Goal: Task Accomplishment & Management: Manage account settings

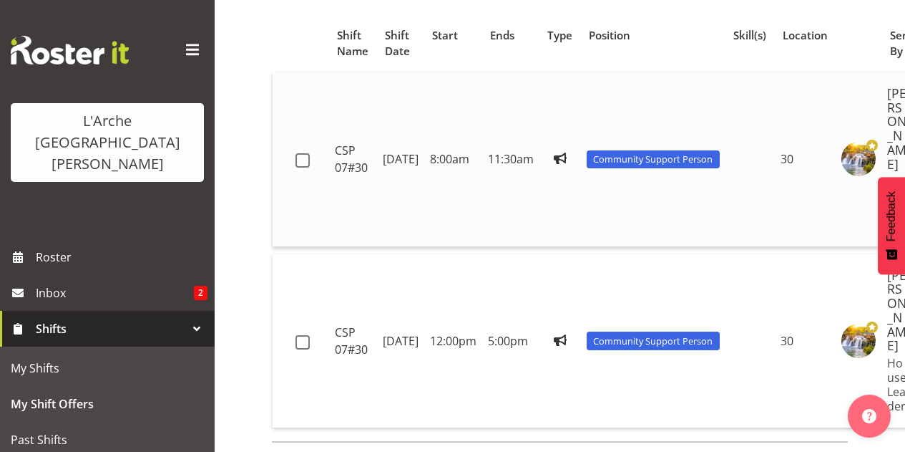
scroll to position [131, 0]
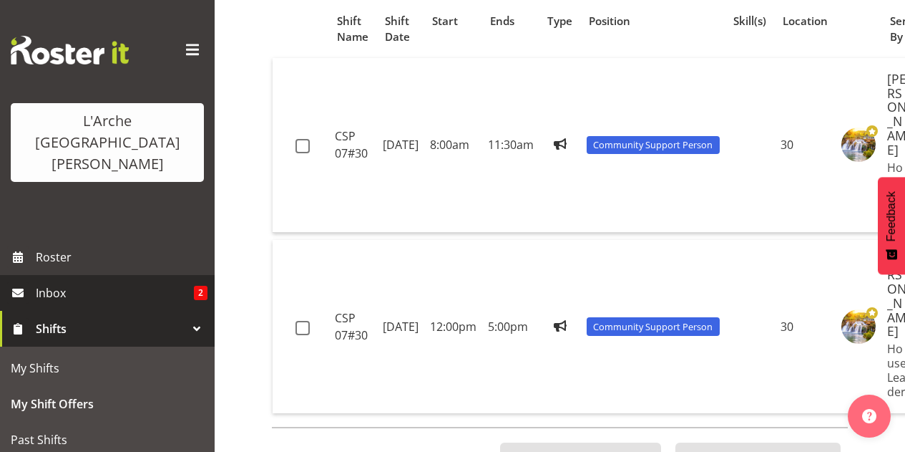
click at [56, 282] on span "Inbox" at bounding box center [115, 292] width 158 height 21
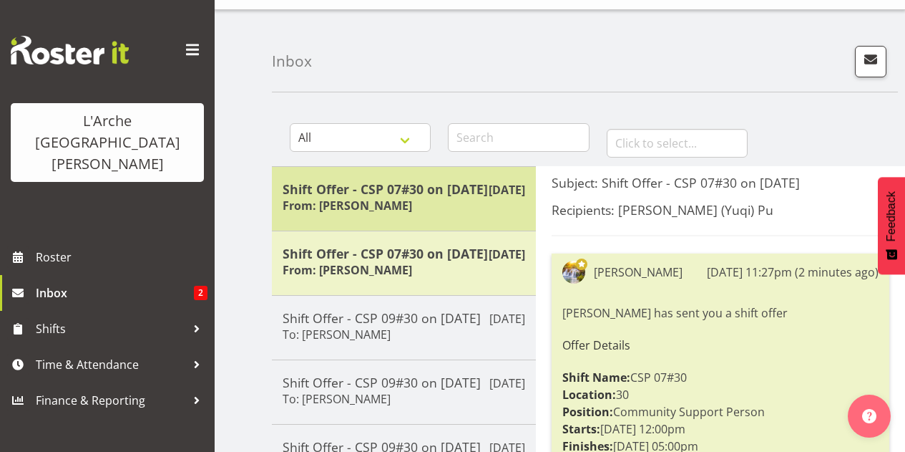
scroll to position [29, 0]
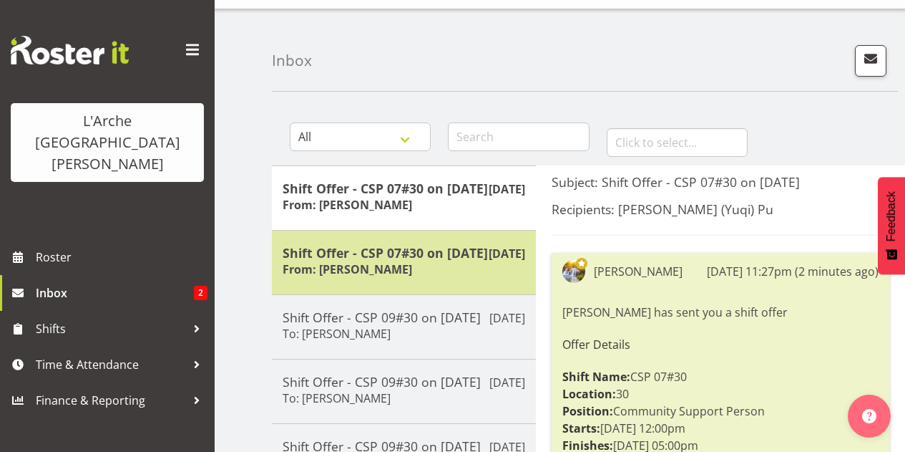
click at [463, 261] on h5 "Shift Offer - CSP 07#30 on [DATE]" at bounding box center [404, 253] width 243 height 16
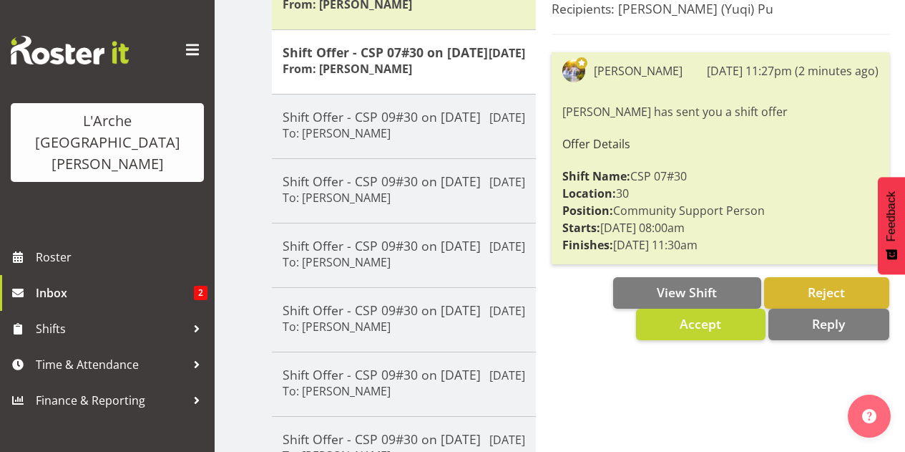
scroll to position [233, 0]
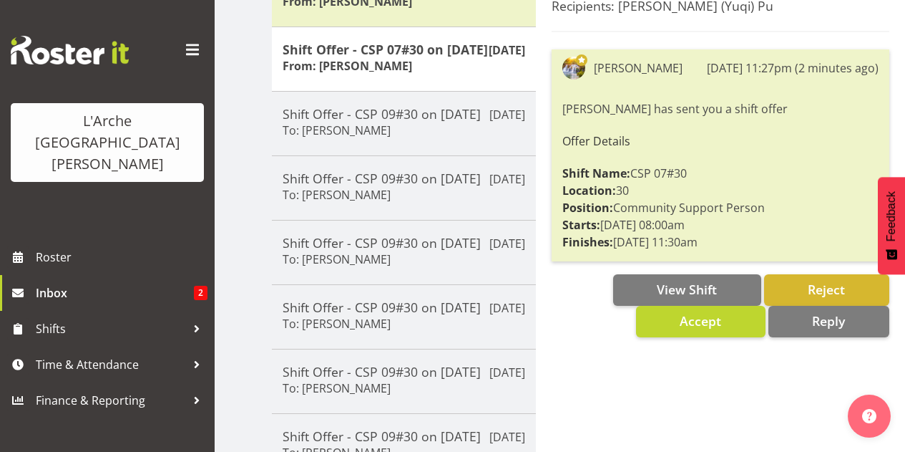
click at [596, 351] on div "Subject: Shift Offer - CSP 07#30 on 23/09/25 Recipients: Estelle (Yuqi) Pu Aizz…" at bounding box center [720, 307] width 369 height 691
click at [808, 292] on span "Reject" at bounding box center [826, 289] width 37 height 17
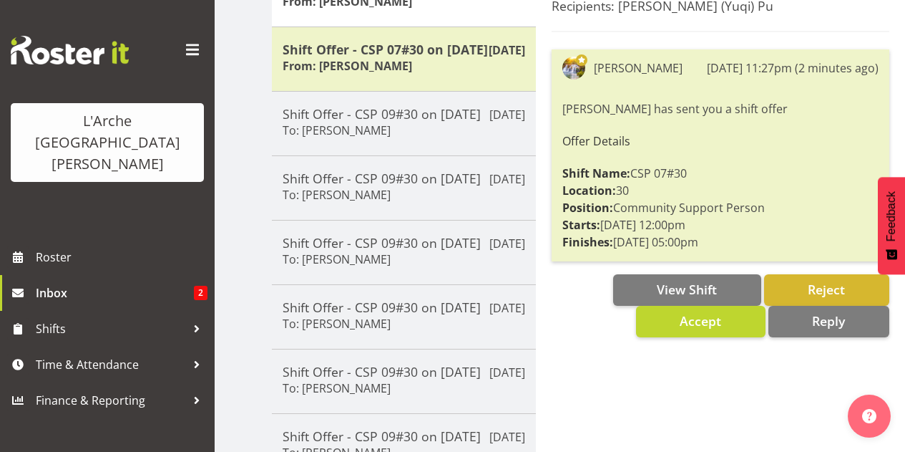
drag, startPoint x: 553, startPoint y: 147, endPoint x: 736, endPoint y: 247, distance: 208.8
click at [736, 247] on div "Aizza Garduque 17th Sep 11:27pm (2 minutes ago) Aizza Garduque has sent you a s…" at bounding box center [721, 155] width 338 height 212
click at [589, 359] on div "Subject: Shift Offer - CSP 07#30 on 23/09/25 Recipients: Estelle (Yuqi) Pu Aizz…" at bounding box center [720, 307] width 369 height 691
click at [821, 287] on span "Reject" at bounding box center [826, 289] width 37 height 17
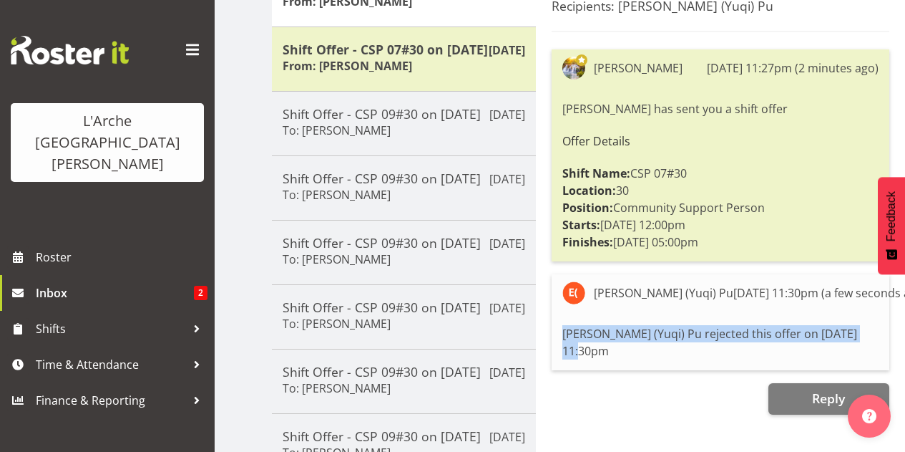
drag, startPoint x: 563, startPoint y: 332, endPoint x: 893, endPoint y: 332, distance: 329.9
click at [893, 332] on div "Subject: Shift Offer - CSP 07#30 on 23/09/25 Recipients: Estelle (Yuqi) Pu Aizz…" at bounding box center [721, 193] width 352 height 444
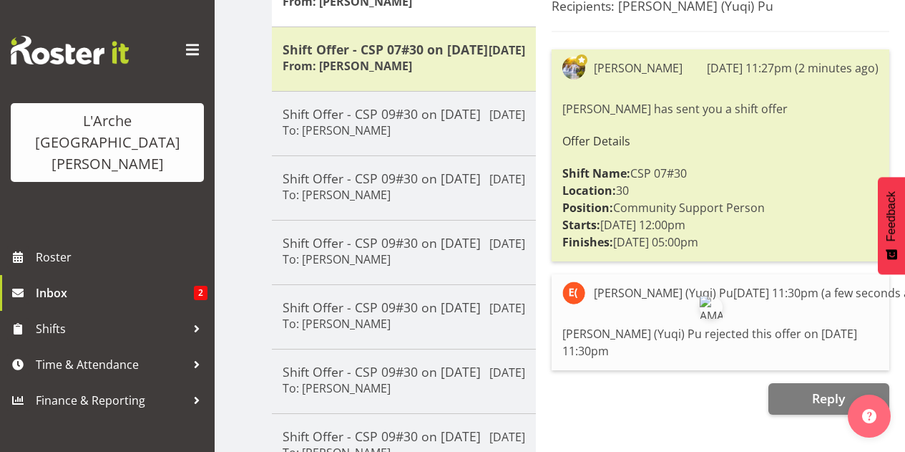
click at [726, 383] on div "Reply" at bounding box center [721, 398] width 338 height 31
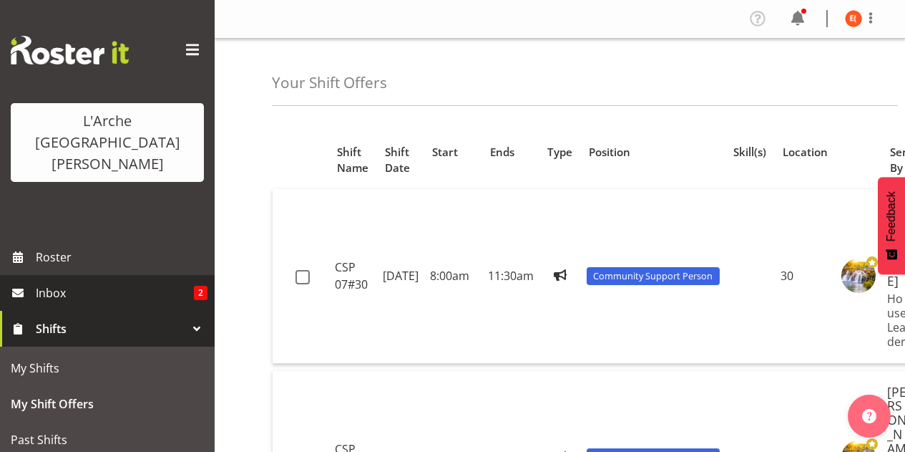
click at [136, 282] on span "Inbox" at bounding box center [115, 292] width 158 height 21
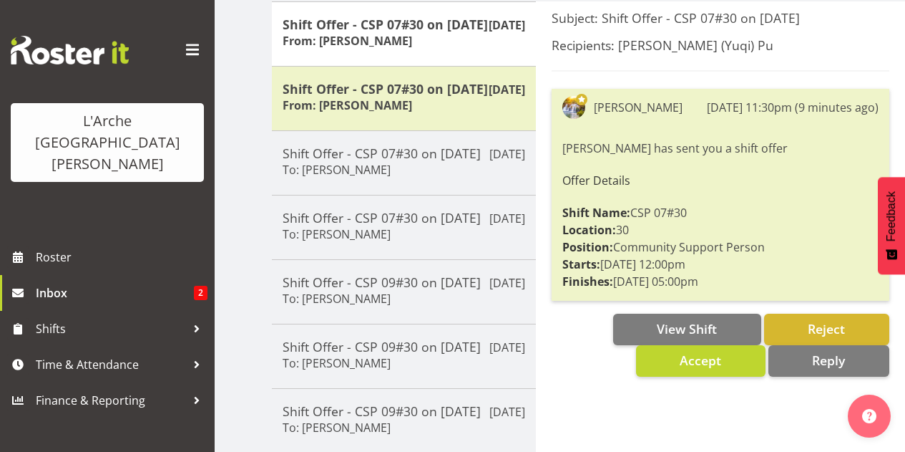
scroll to position [198, 0]
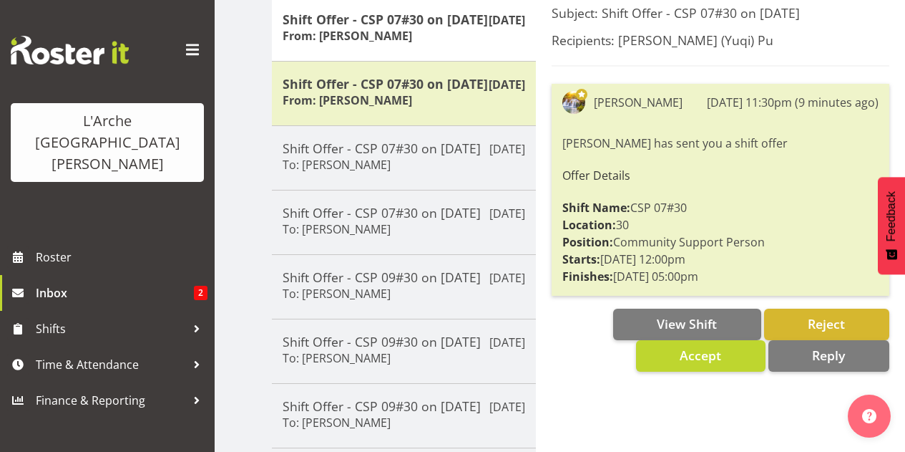
click at [628, 386] on div "Subject: Shift Offer - CSP 07#30 on 30/09/25 Recipients: Estelle (Yuqi) Pu Aizz…" at bounding box center [720, 341] width 369 height 691
click at [789, 331] on button "Reject" at bounding box center [826, 323] width 125 height 31
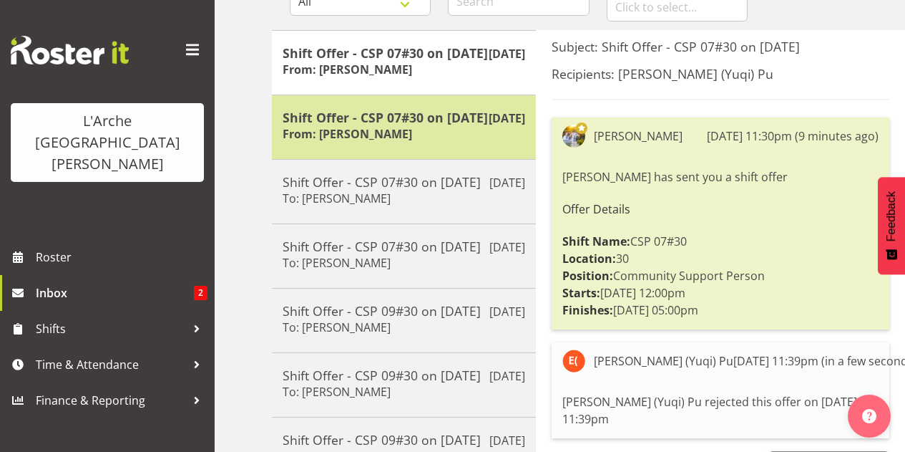
scroll to position [160, 0]
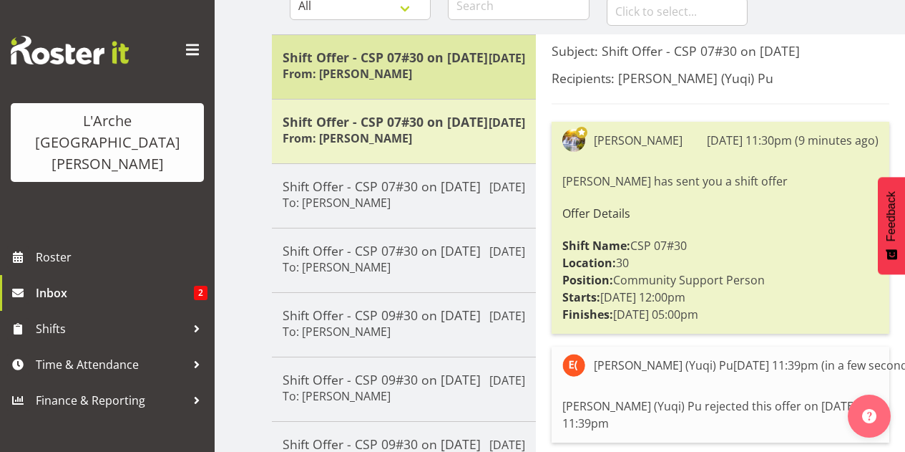
click at [468, 99] on div "Sep 17th Shift Offer - CSP 07#30 on 30/09/25 From: Aizza Garduque" at bounding box center [404, 66] width 264 height 64
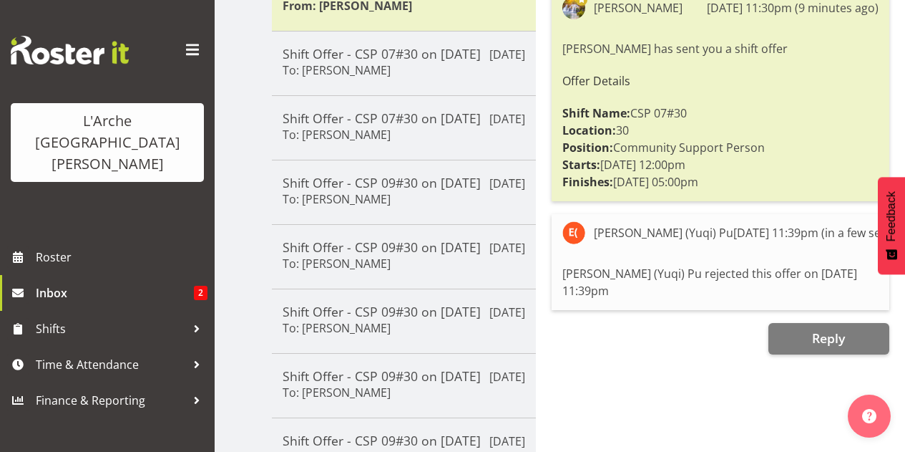
scroll to position [296, 0]
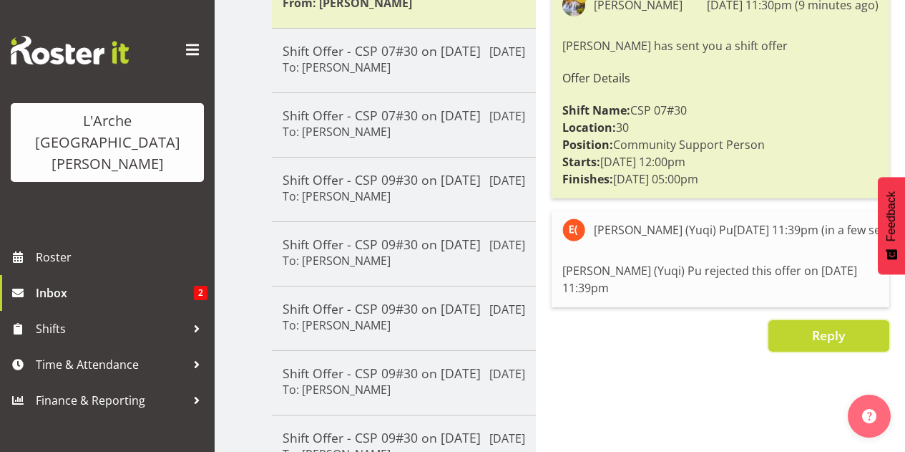
click at [849, 324] on button "Reply" at bounding box center [829, 335] width 121 height 31
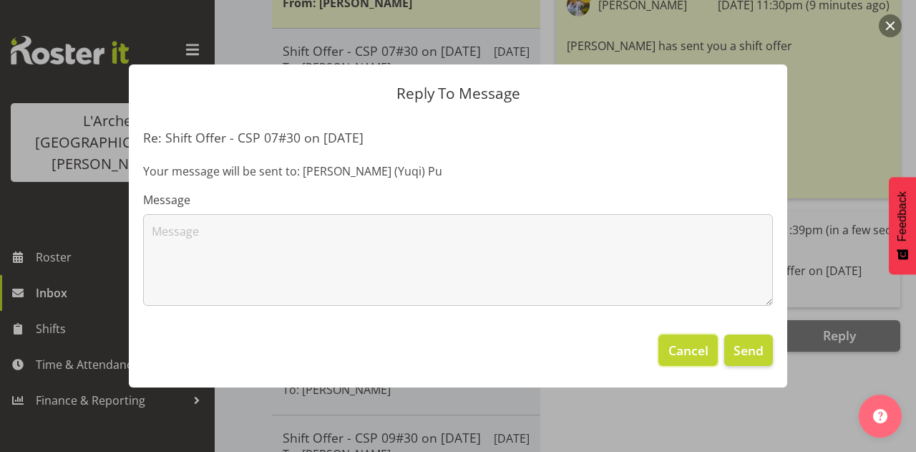
click at [692, 355] on span "Cancel" at bounding box center [688, 350] width 40 height 19
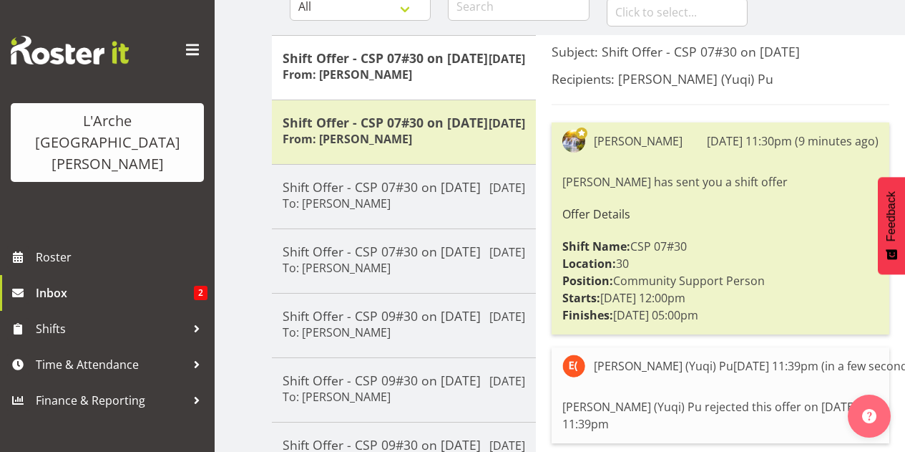
scroll to position [155, 0]
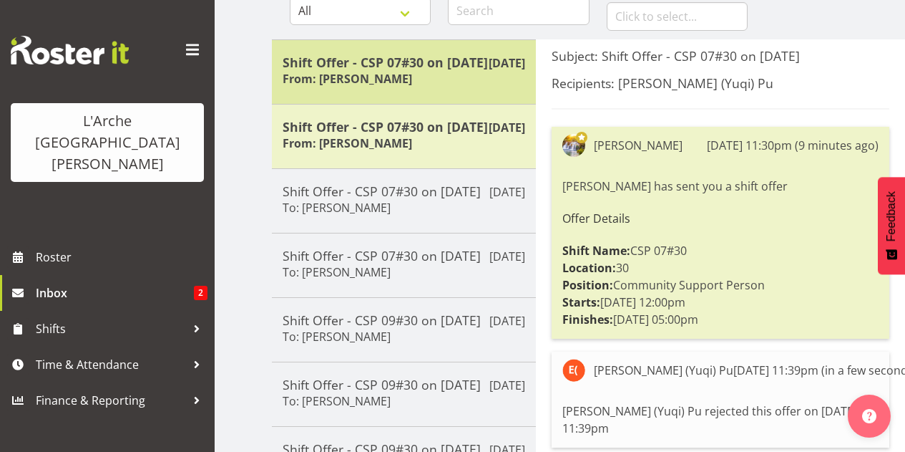
click at [432, 89] on div "Shift Offer - CSP 07#30 on 30/09/25 From: Aizza Garduque" at bounding box center [404, 71] width 243 height 35
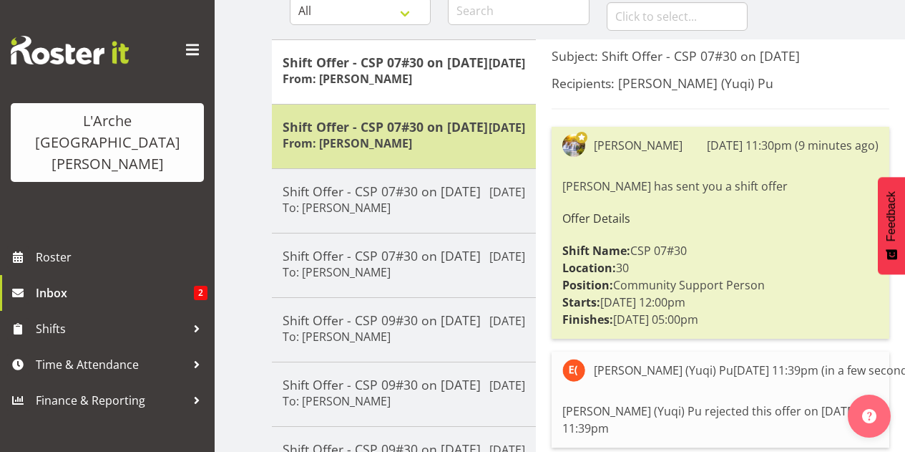
click at [432, 135] on h5 "Shift Offer - CSP 07#30 on [DATE]" at bounding box center [404, 127] width 243 height 16
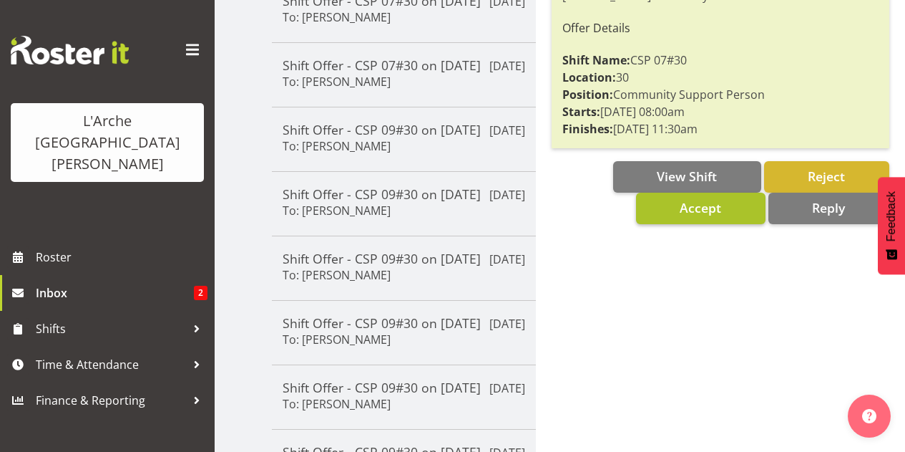
scroll to position [346, 0]
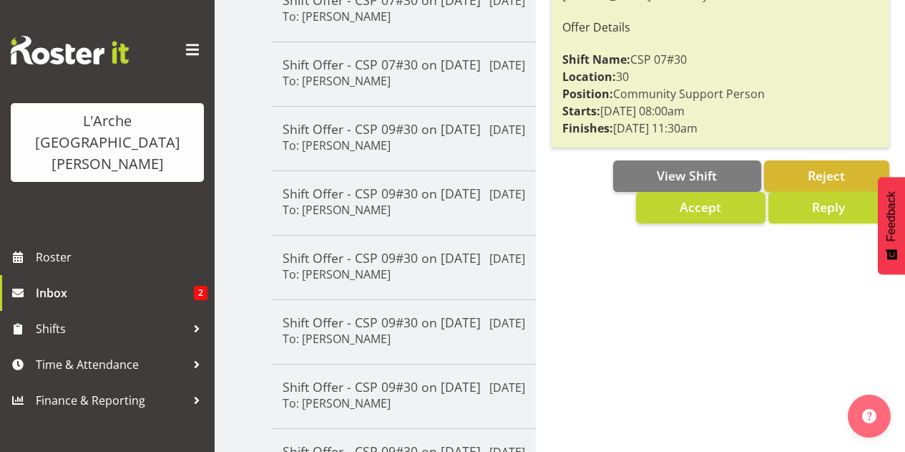
click at [799, 203] on button "Reply" at bounding box center [829, 207] width 121 height 31
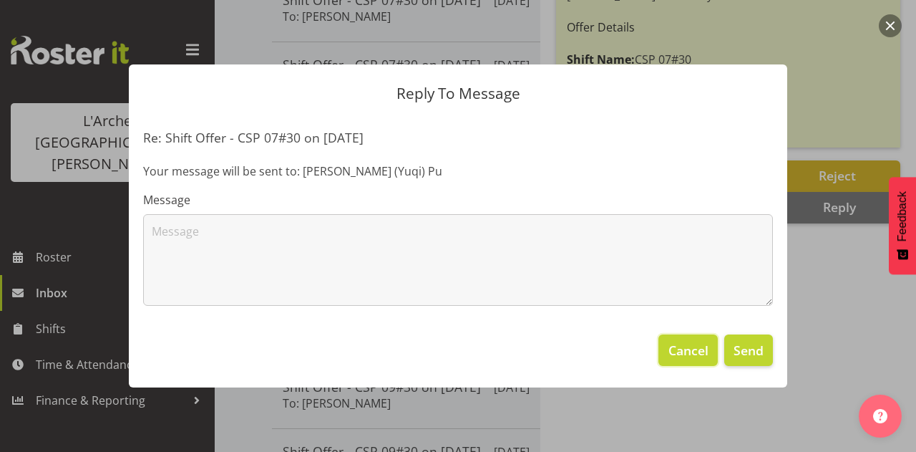
click at [698, 360] on button "Cancel" at bounding box center [687, 349] width 59 height 31
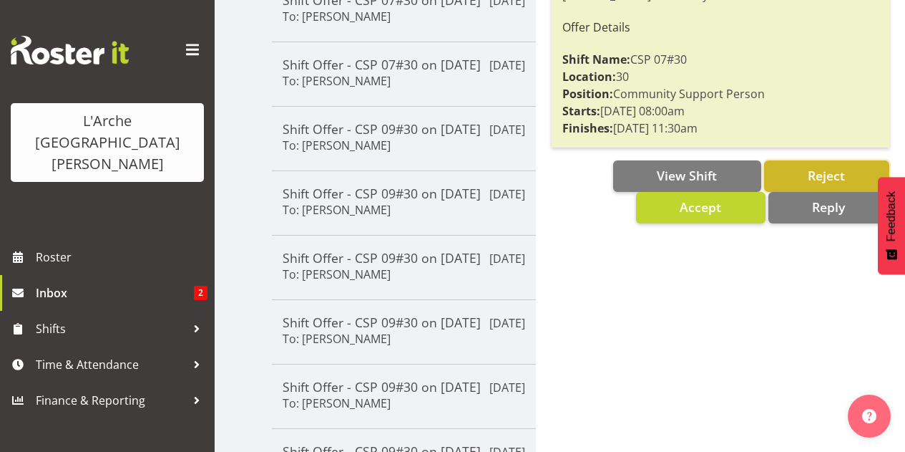
click at [796, 175] on button "Reject" at bounding box center [826, 175] width 125 height 31
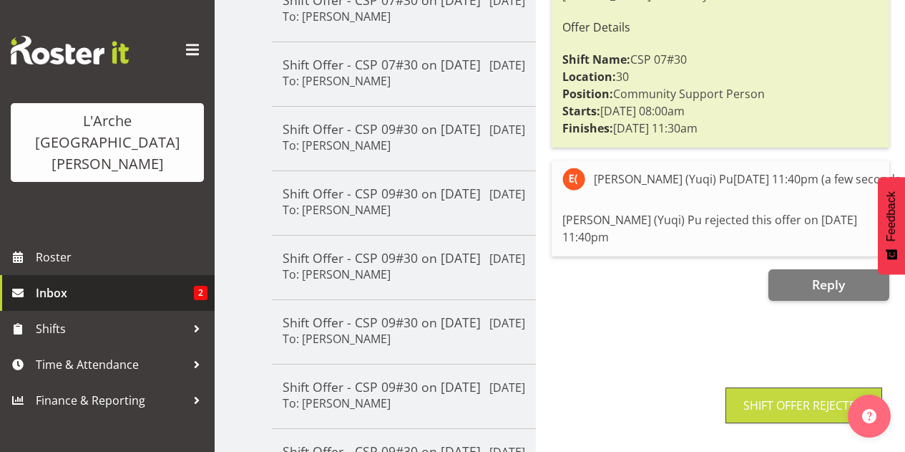
click at [145, 282] on span "Inbox" at bounding box center [115, 292] width 158 height 21
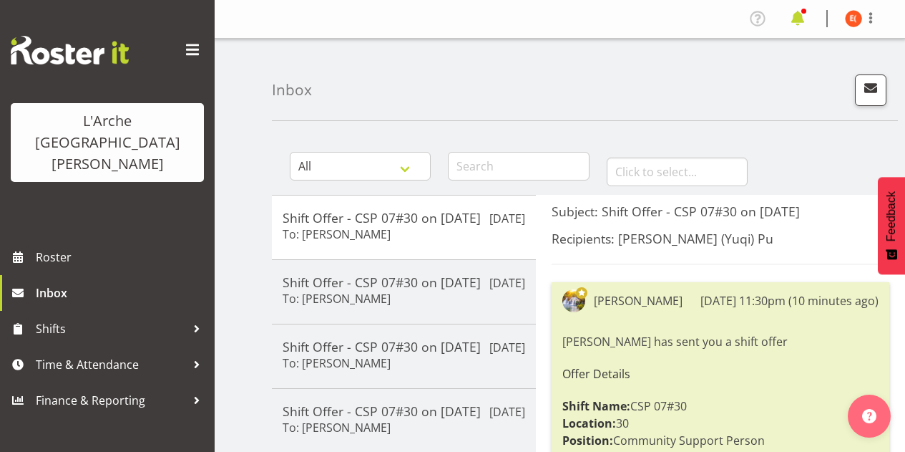
click at [805, 21] on span at bounding box center [798, 18] width 23 height 23
